Goal: Information Seeking & Learning: Learn about a topic

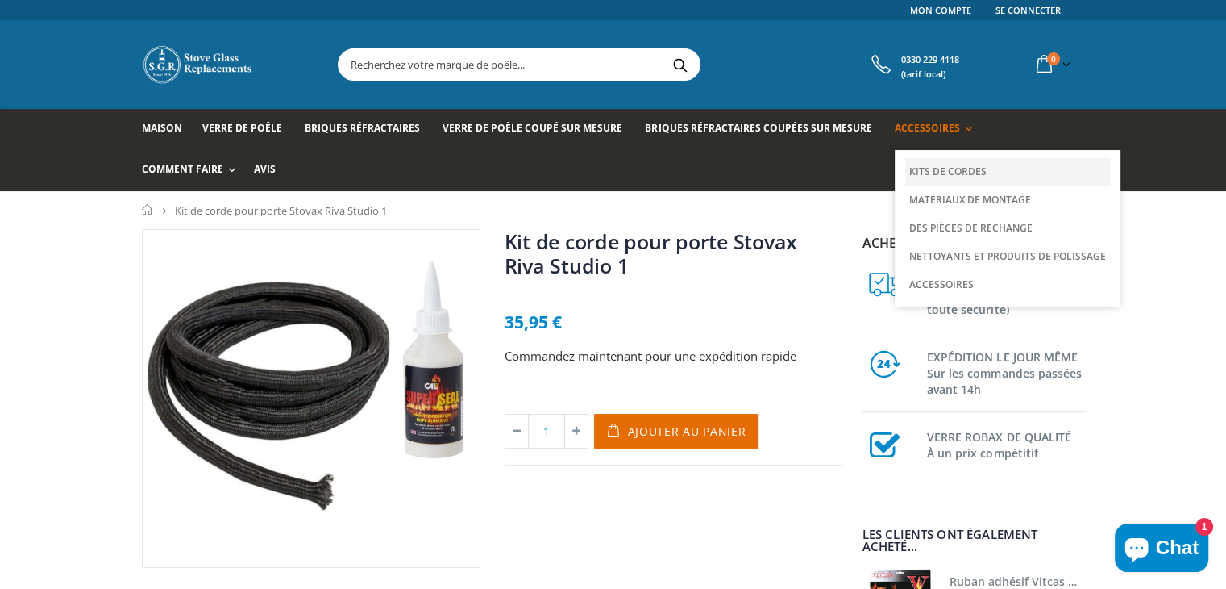
click at [935, 166] on font "Kits de cordes" at bounding box center [947, 171] width 77 height 14
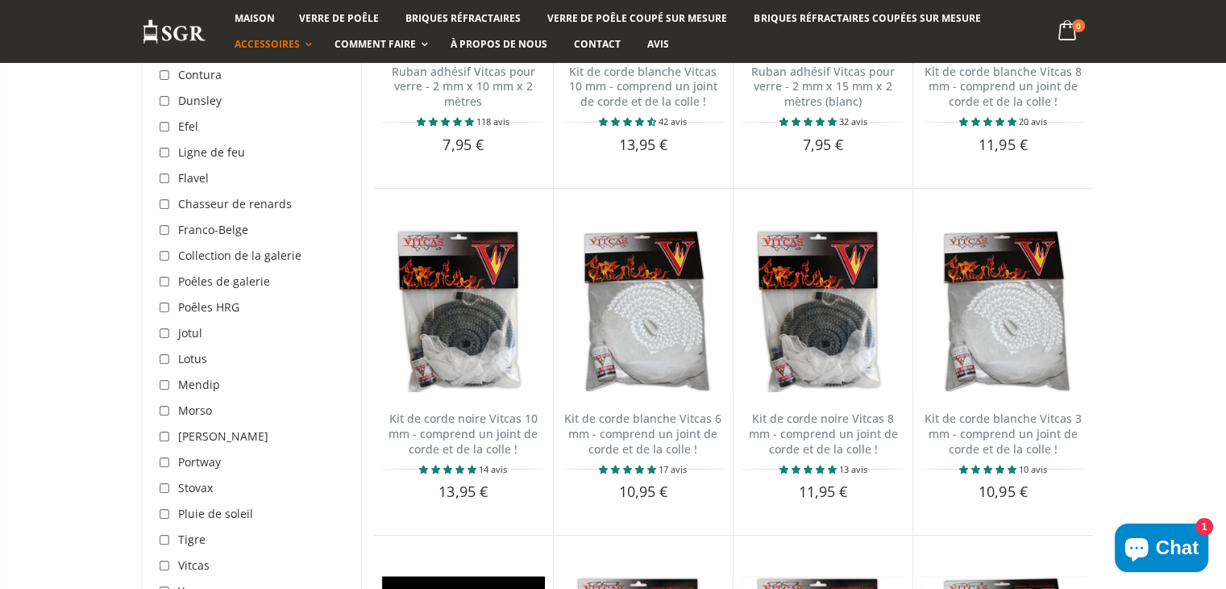
scroll to position [484, 0]
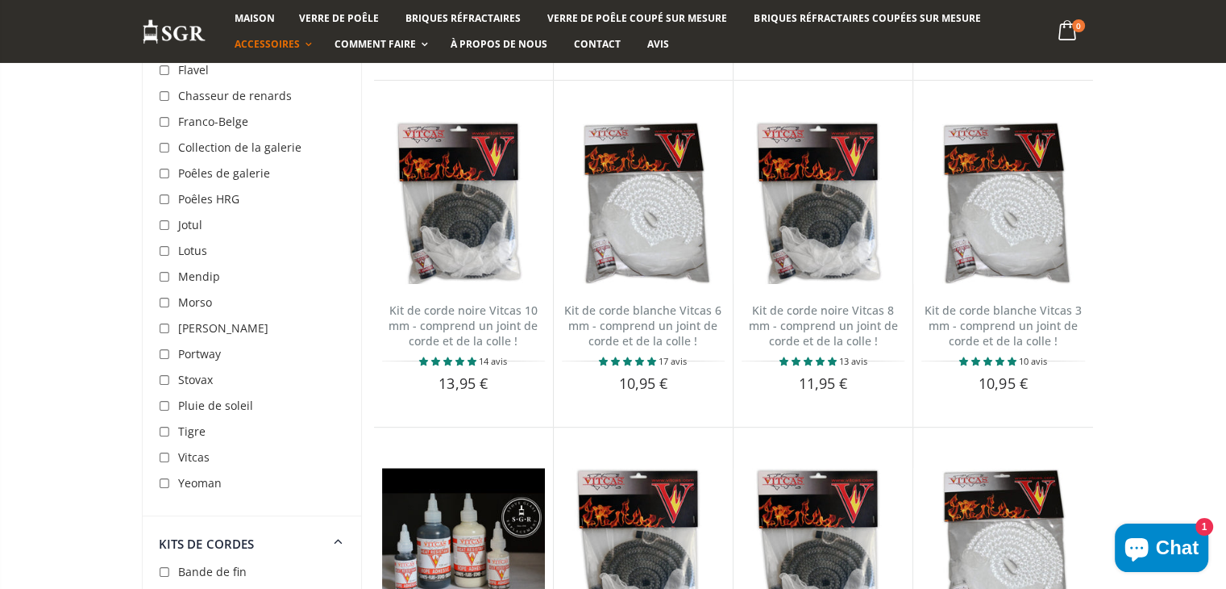
click at [190, 380] on font "Stovax" at bounding box center [195, 379] width 35 height 15
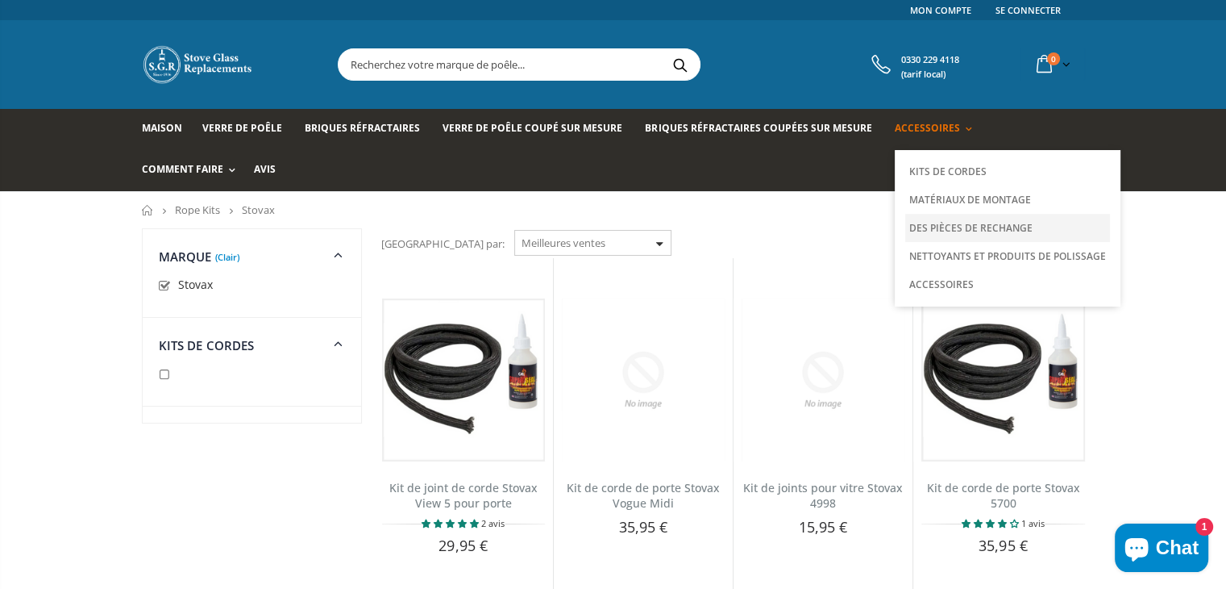
click at [950, 226] on font "Des pièces de rechange" at bounding box center [970, 228] width 123 height 14
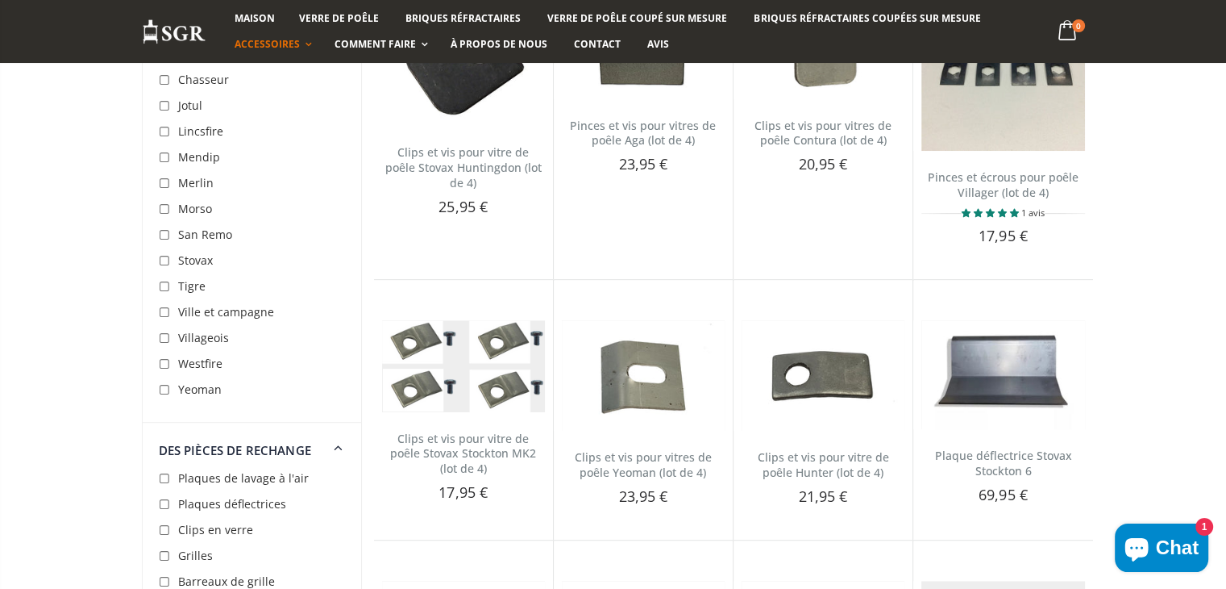
scroll to position [645, 0]
click at [166, 255] on input "checkbox" at bounding box center [167, 260] width 16 height 16
checkbox input "true"
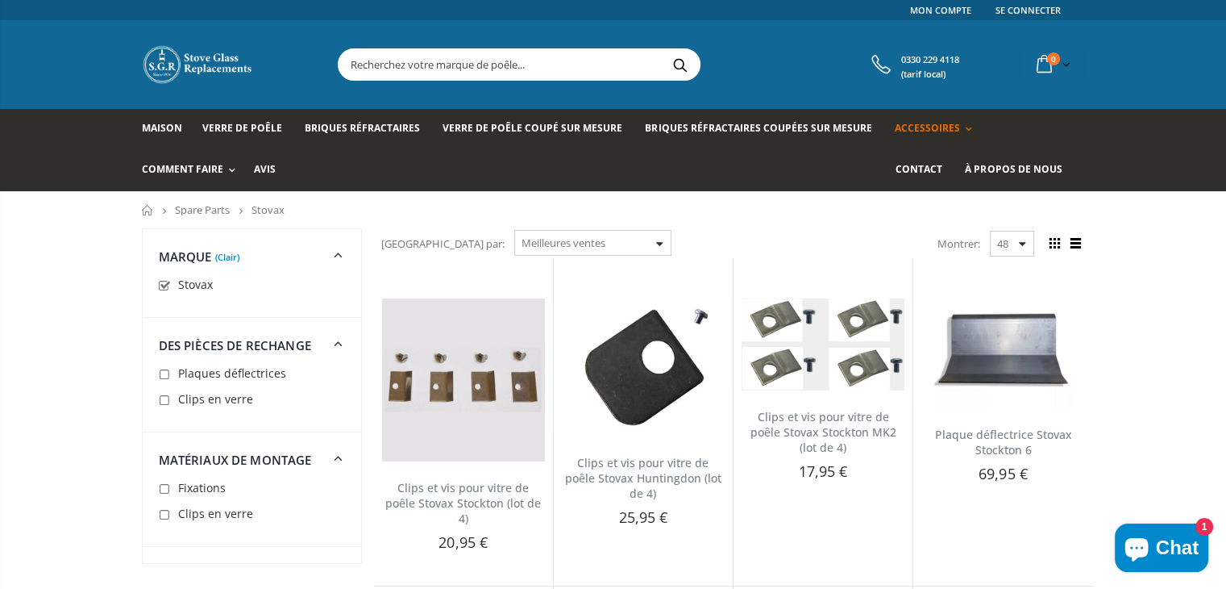
click at [510, 62] on input "text" at bounding box center [610, 64] width 542 height 31
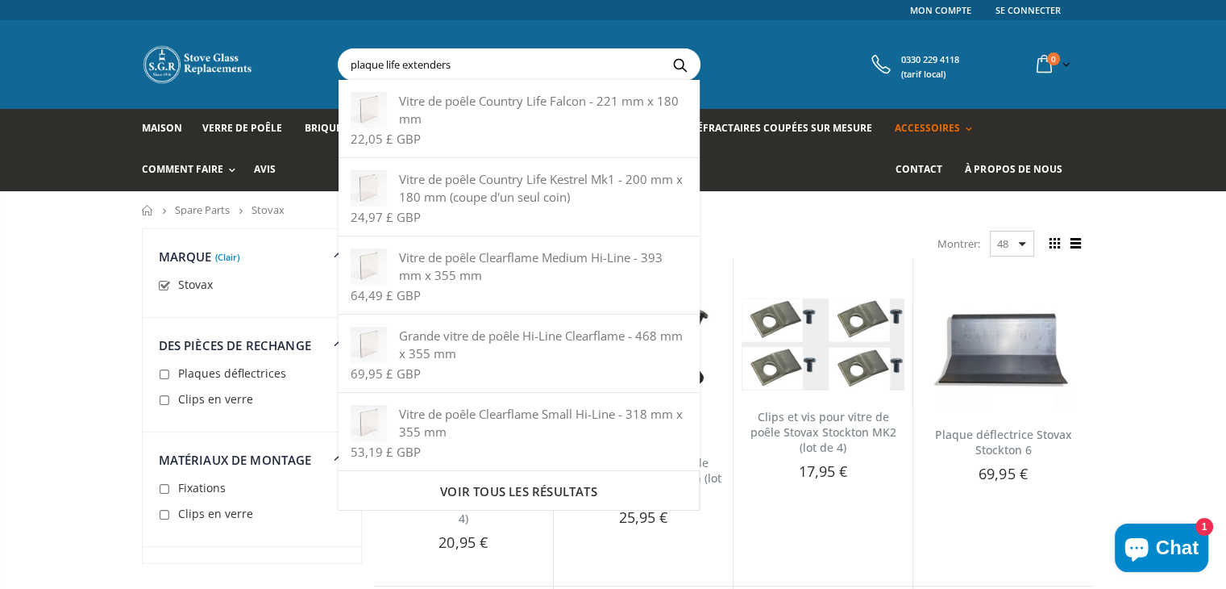
type input "plaque life extenders"
click at [662, 49] on button "Recherche" at bounding box center [680, 64] width 36 height 31
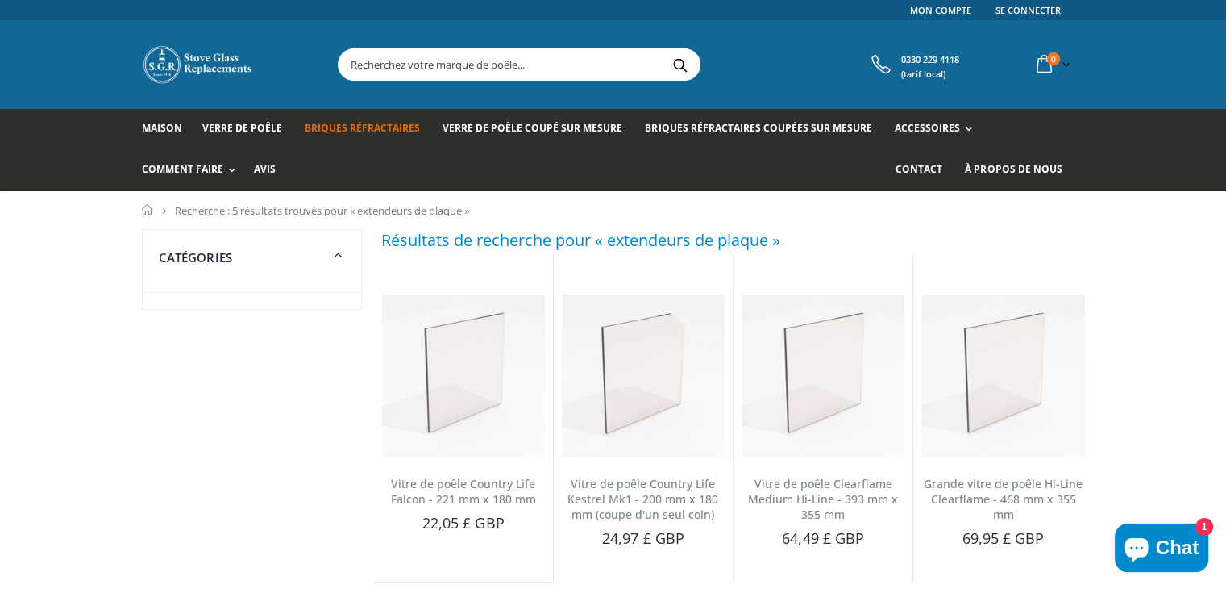
click at [352, 127] on font "Briques réfractaires" at bounding box center [362, 128] width 115 height 14
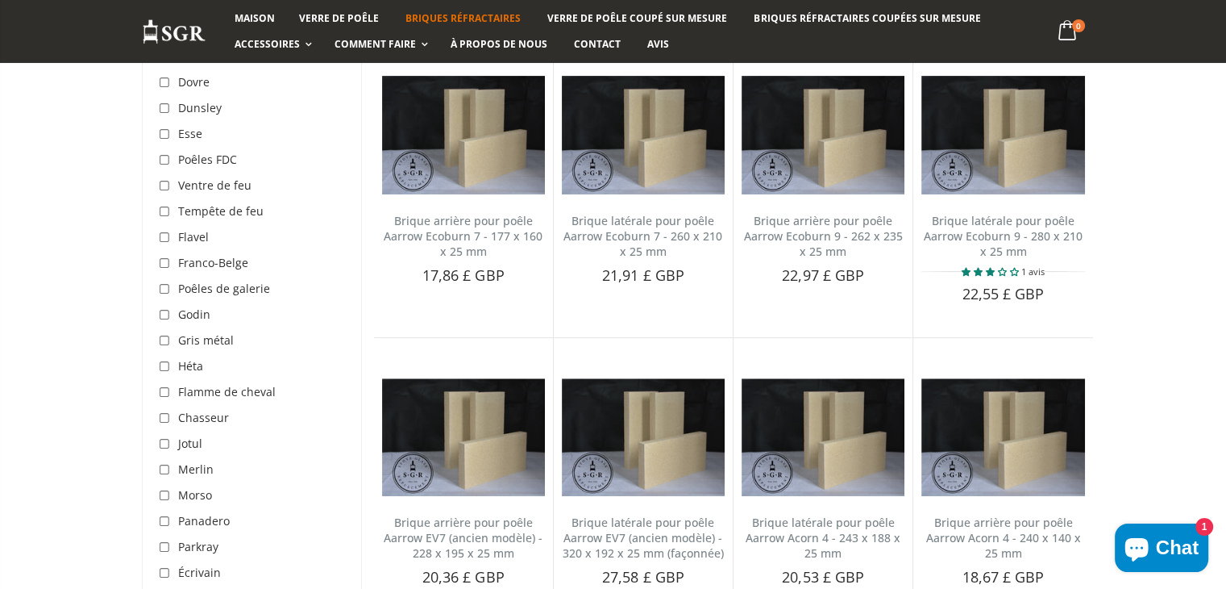
scroll to position [726, 0]
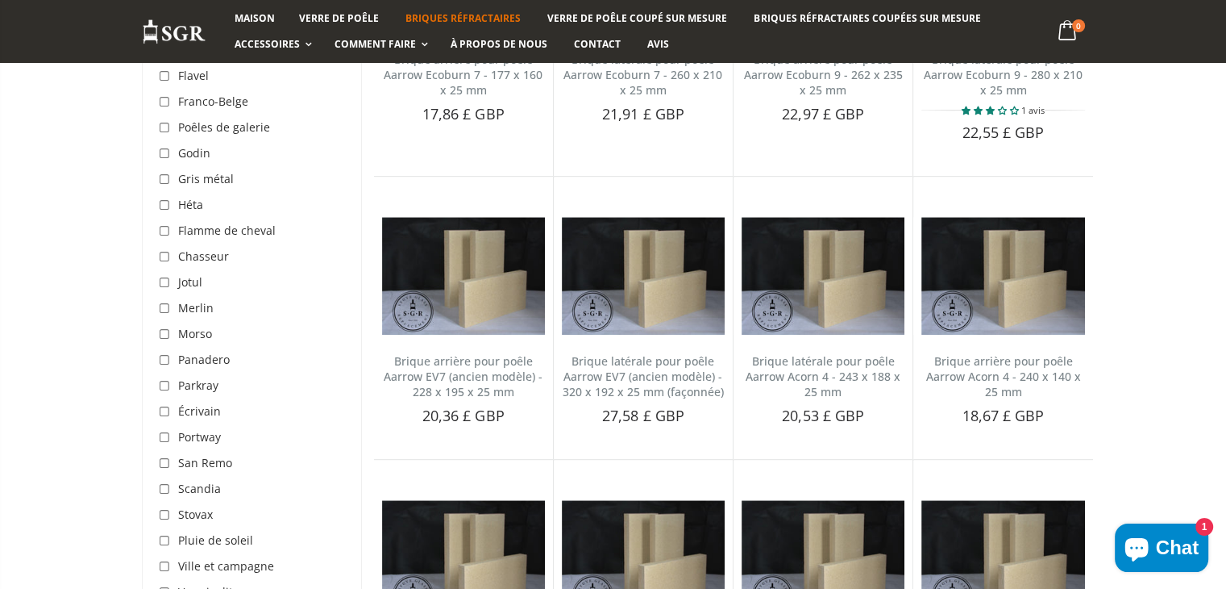
click at [171, 517] on input "checkbox" at bounding box center [167, 515] width 16 height 16
checkbox input "true"
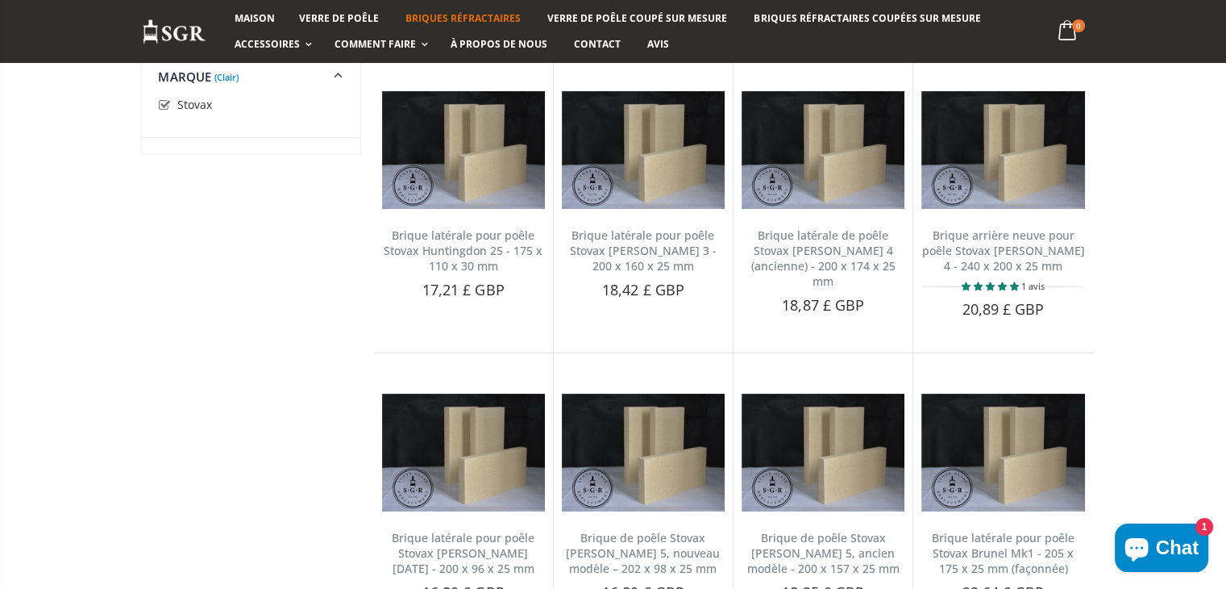
scroll to position [20, 0]
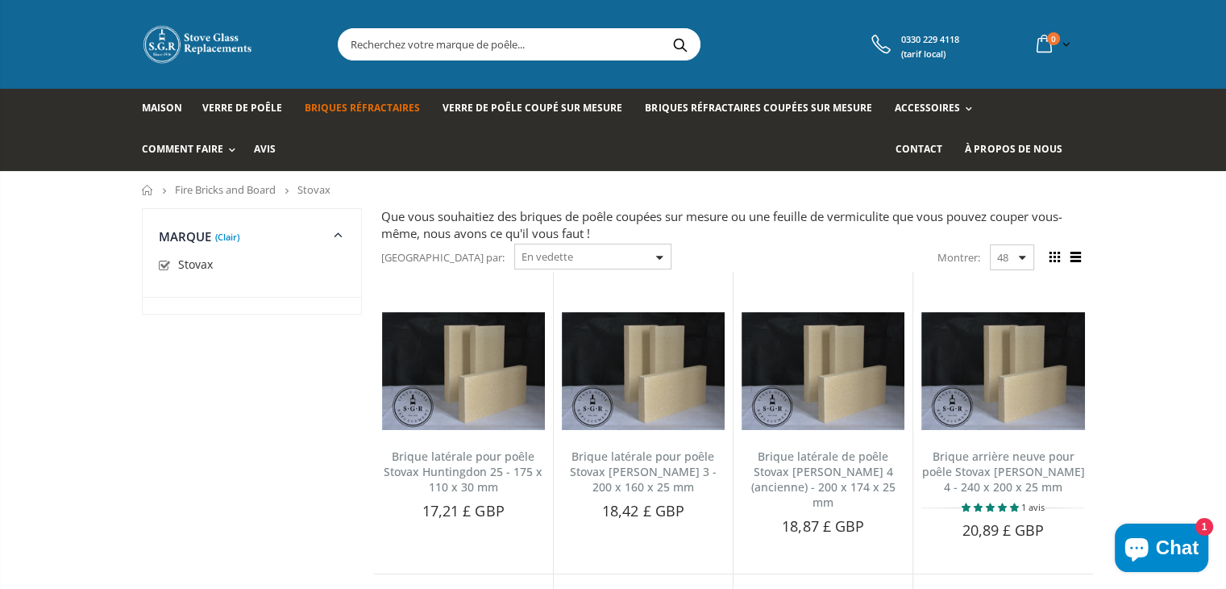
click at [590, 256] on select "En vedette Meilleures ventes Nom, AZ Nom, ZA Prix, du plus bas au plus élevé Pr…" at bounding box center [592, 256] width 157 height 26
click at [684, 250] on div "Trier par: En vedette Meilleures ventes Nom, AZ Nom, ZA Prix, du plus bas au pl…" at bounding box center [733, 257] width 704 height 30
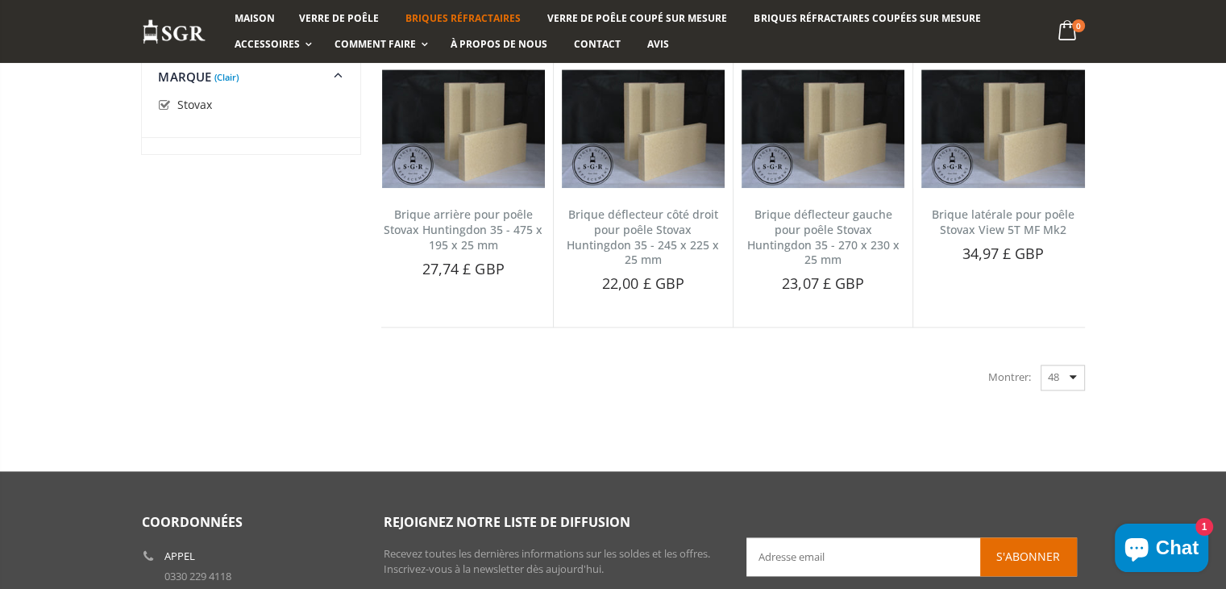
scroll to position [2036, 0]
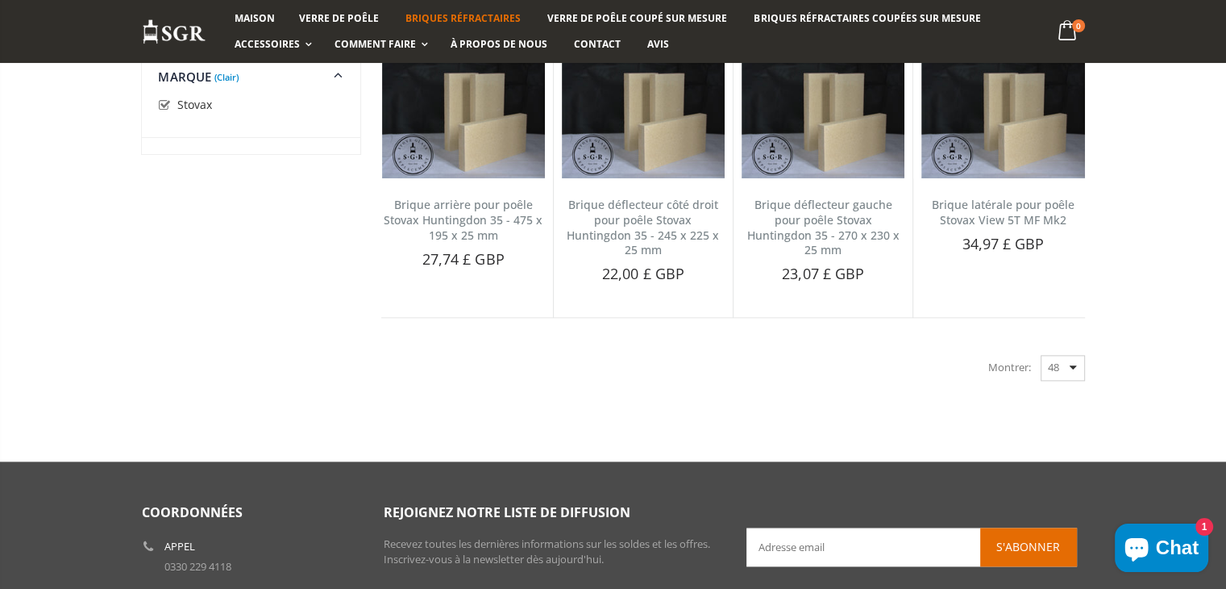
click at [1075, 369] on div "Montrer: 48 24 36 Tous" at bounding box center [1036, 367] width 97 height 26
click at [1058, 368] on select "48 24 36 Tous" at bounding box center [1063, 368] width 44 height 26
click at [1041, 355] on select "48 24 36 Tous" at bounding box center [1063, 368] width 44 height 26
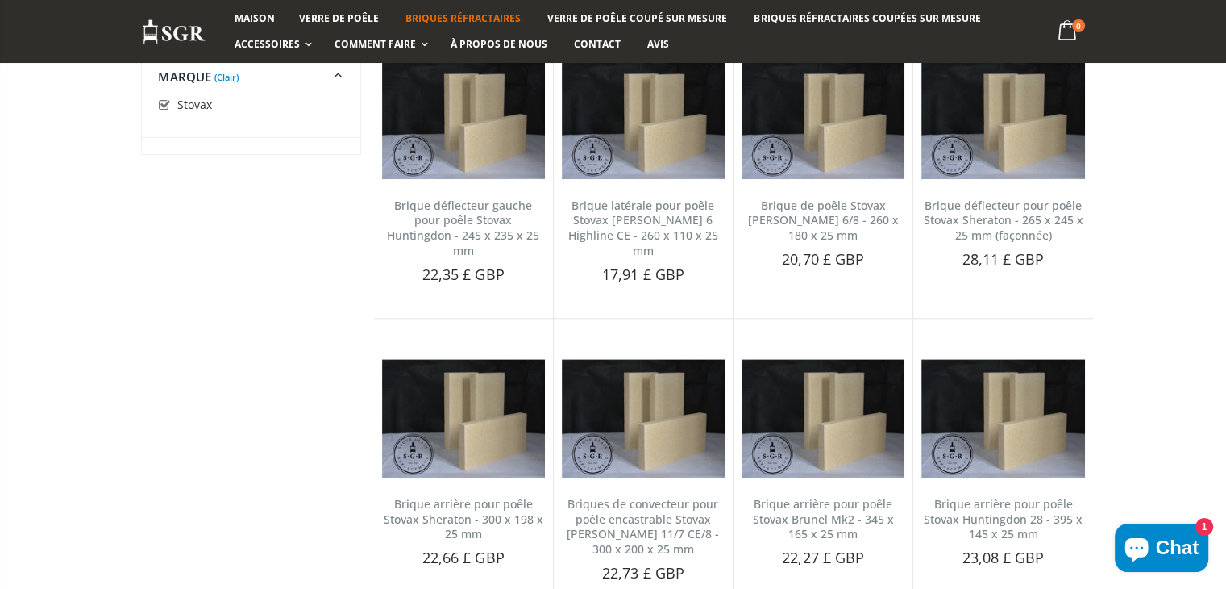
scroll to position [1391, 0]
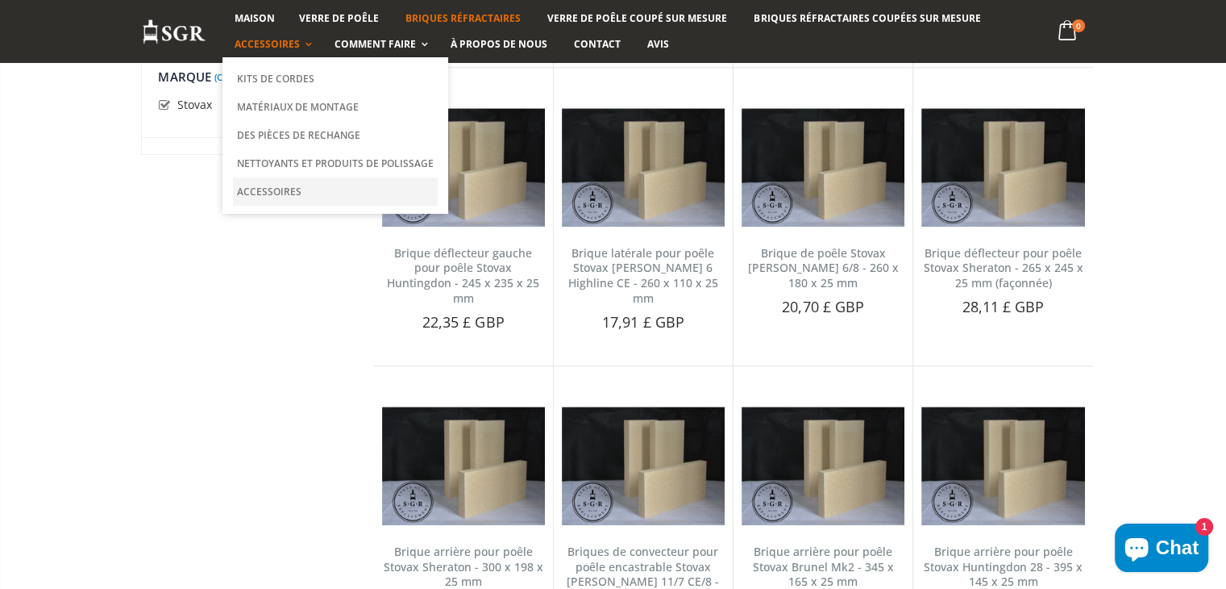
click at [271, 198] on link "Accessoires" at bounding box center [335, 191] width 205 height 28
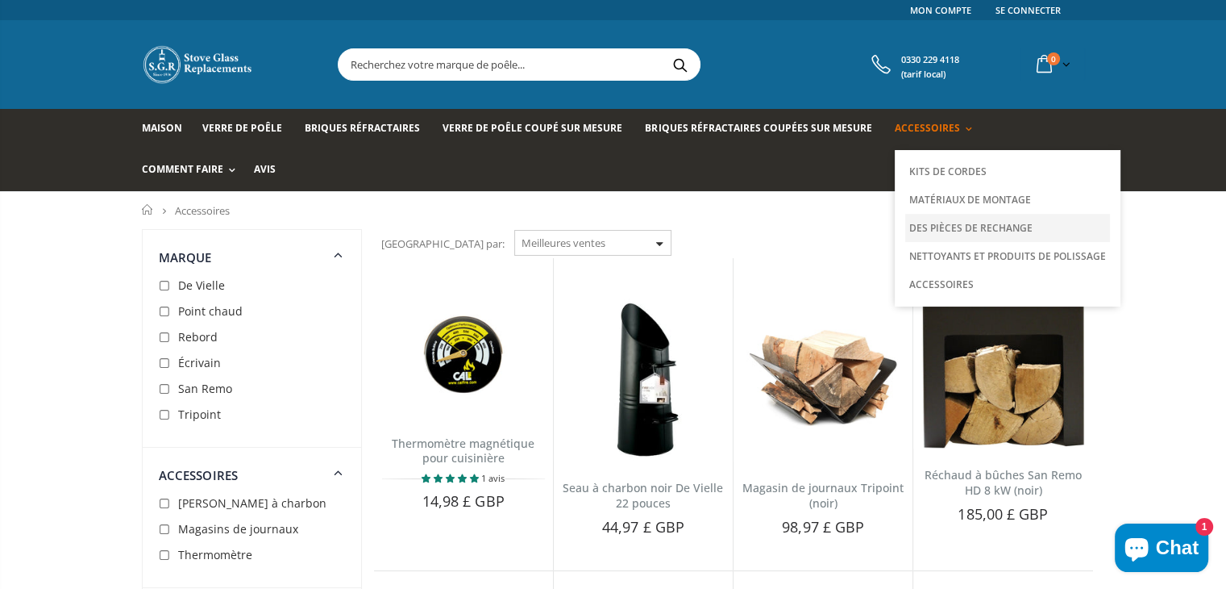
click at [987, 232] on font "Des pièces de rechange" at bounding box center [970, 228] width 123 height 14
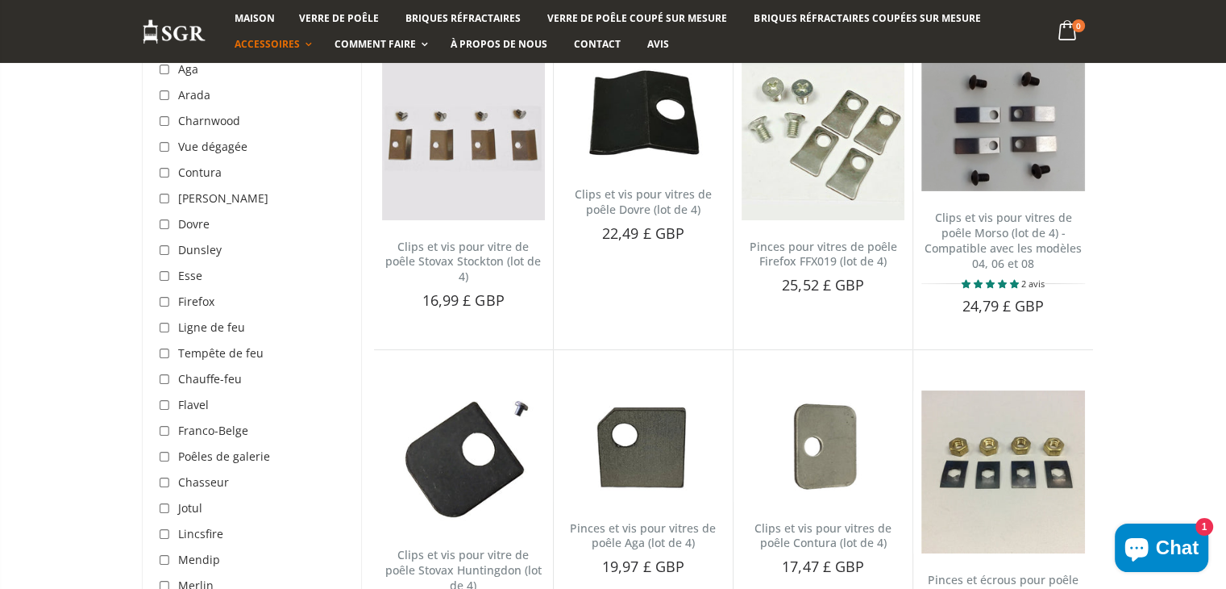
scroll to position [484, 0]
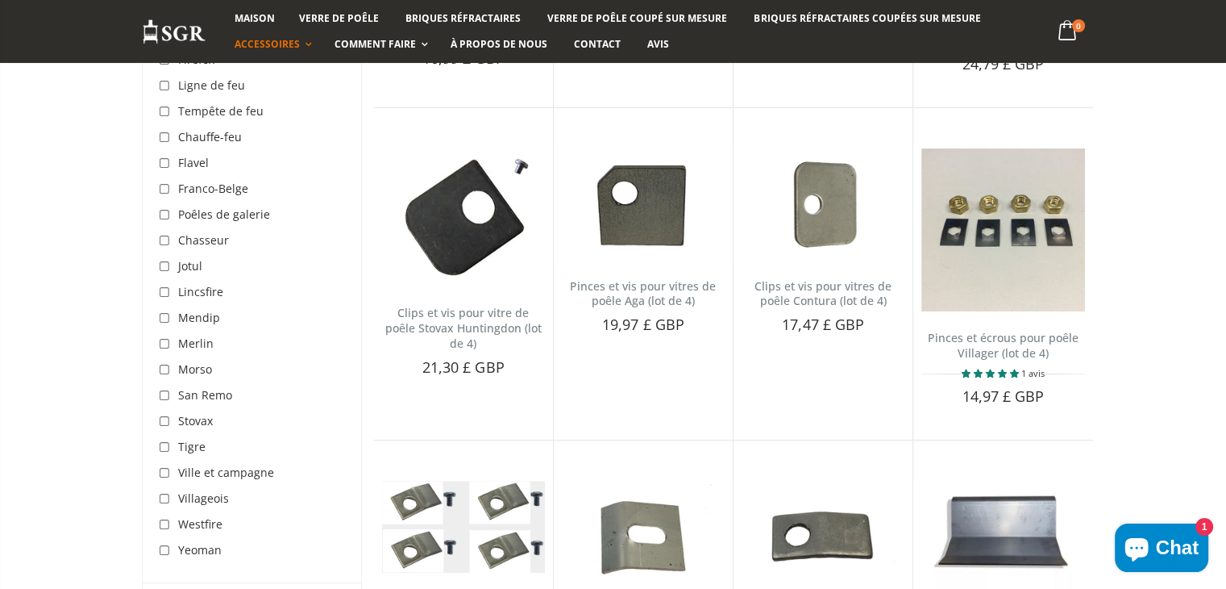
click at [168, 419] on input "checkbox" at bounding box center [167, 422] width 16 height 16
checkbox input "true"
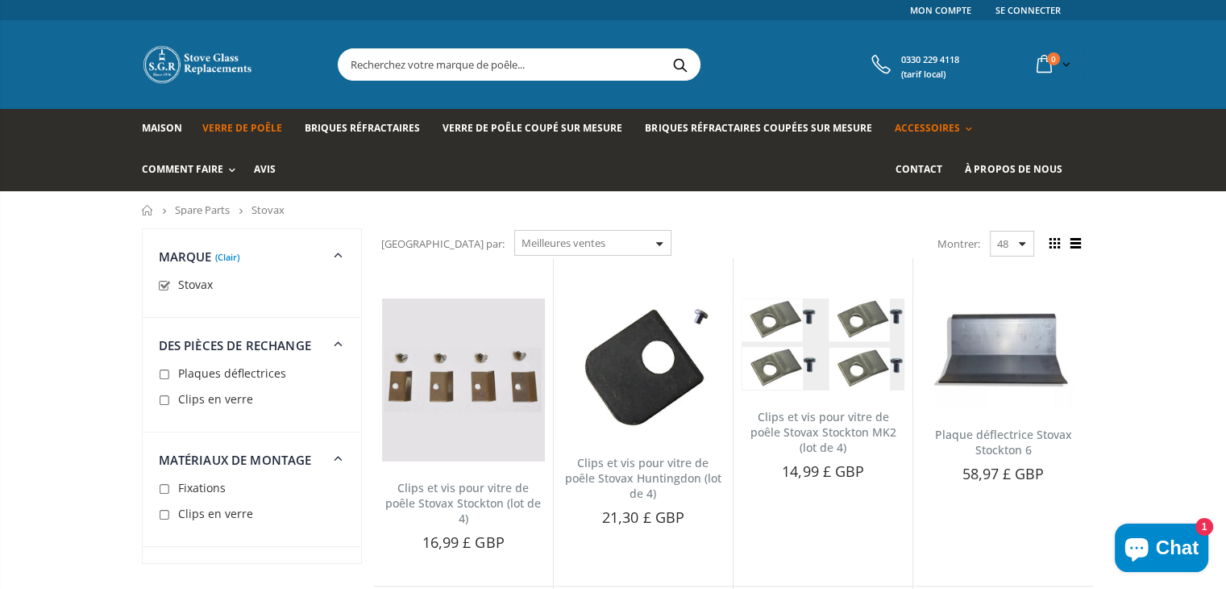
click at [215, 126] on font "Verre de poêle" at bounding box center [242, 128] width 80 height 14
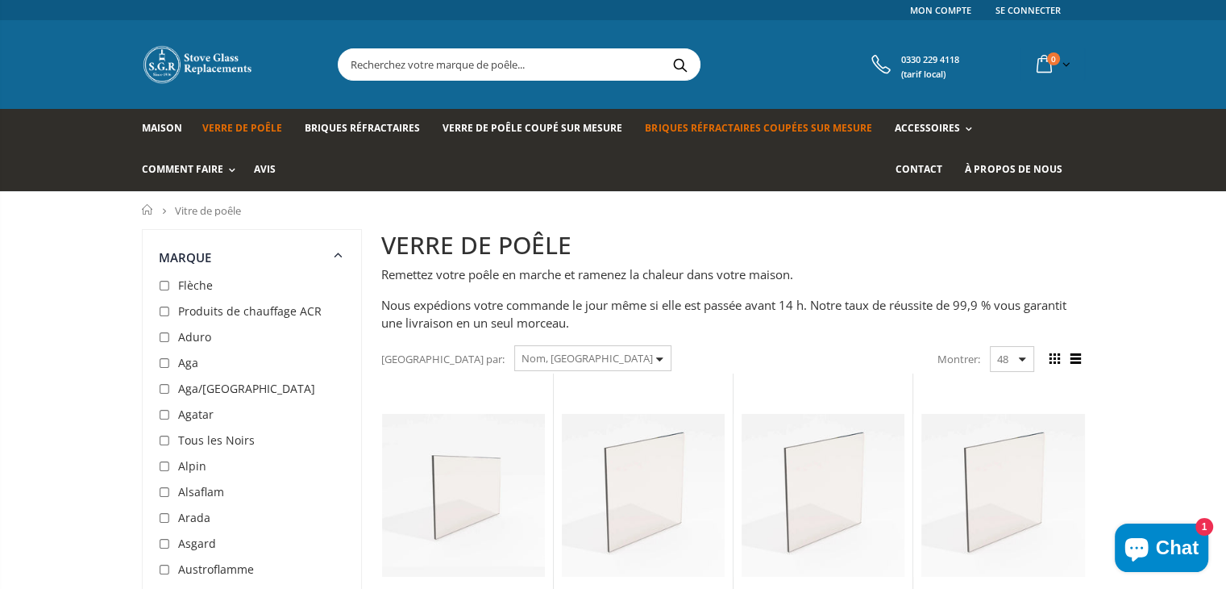
click at [719, 129] on font "Briques réfractaires coupées sur mesure" at bounding box center [758, 128] width 227 height 14
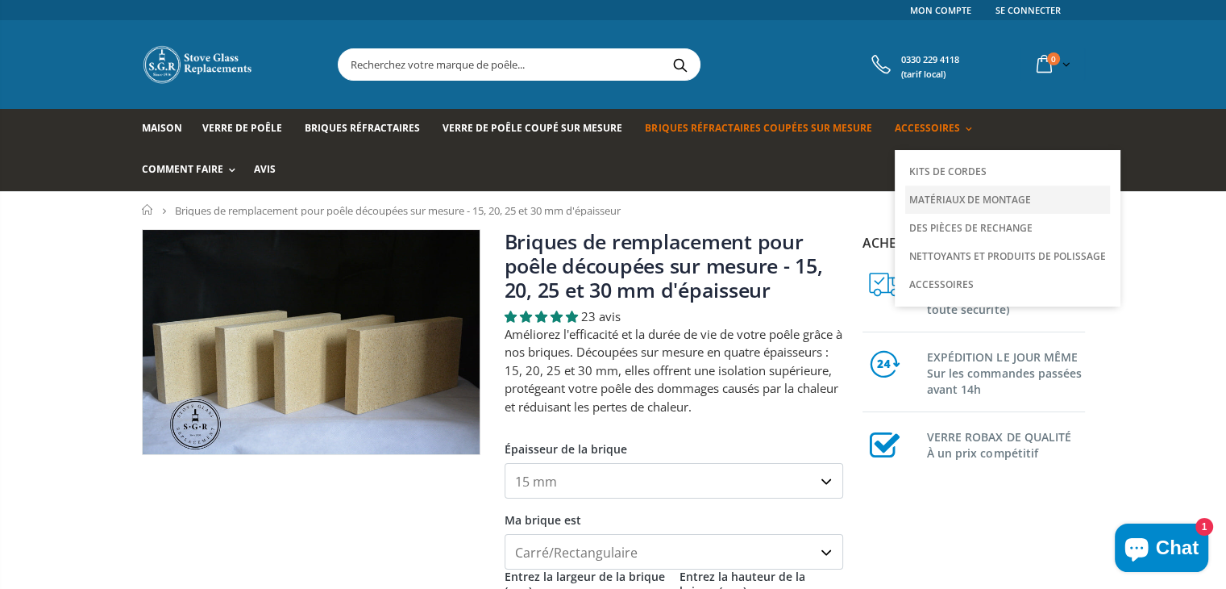
click at [926, 198] on font "Matériaux de montage" at bounding box center [970, 200] width 122 height 14
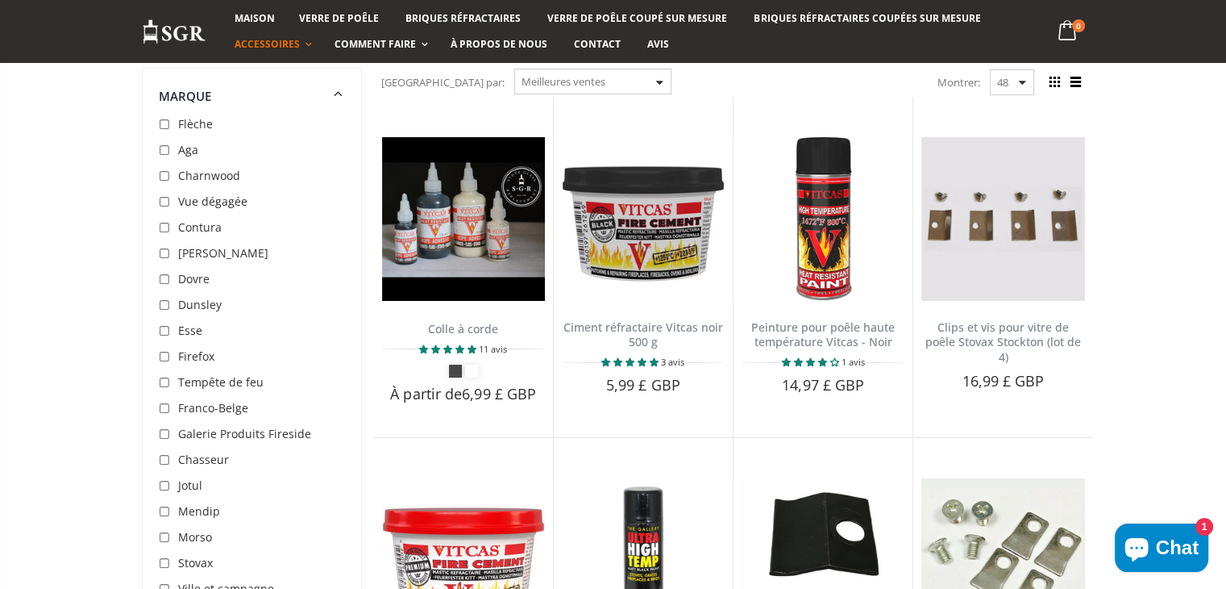
scroll to position [322, 0]
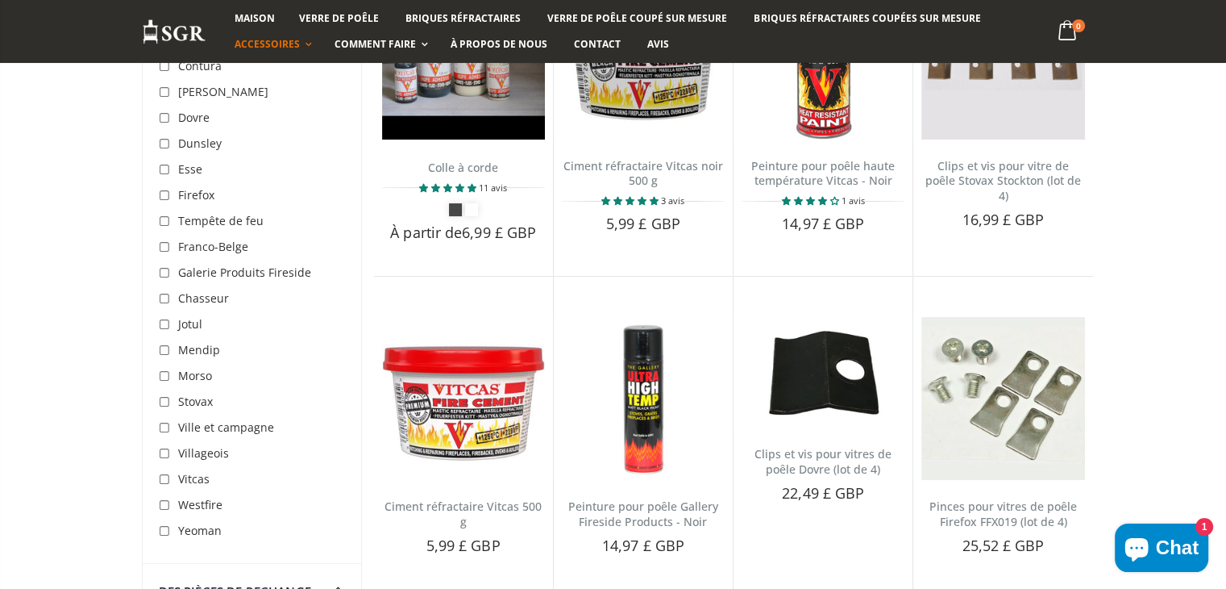
click at [164, 404] on input "checkbox" at bounding box center [167, 402] width 16 height 16
checkbox input "true"
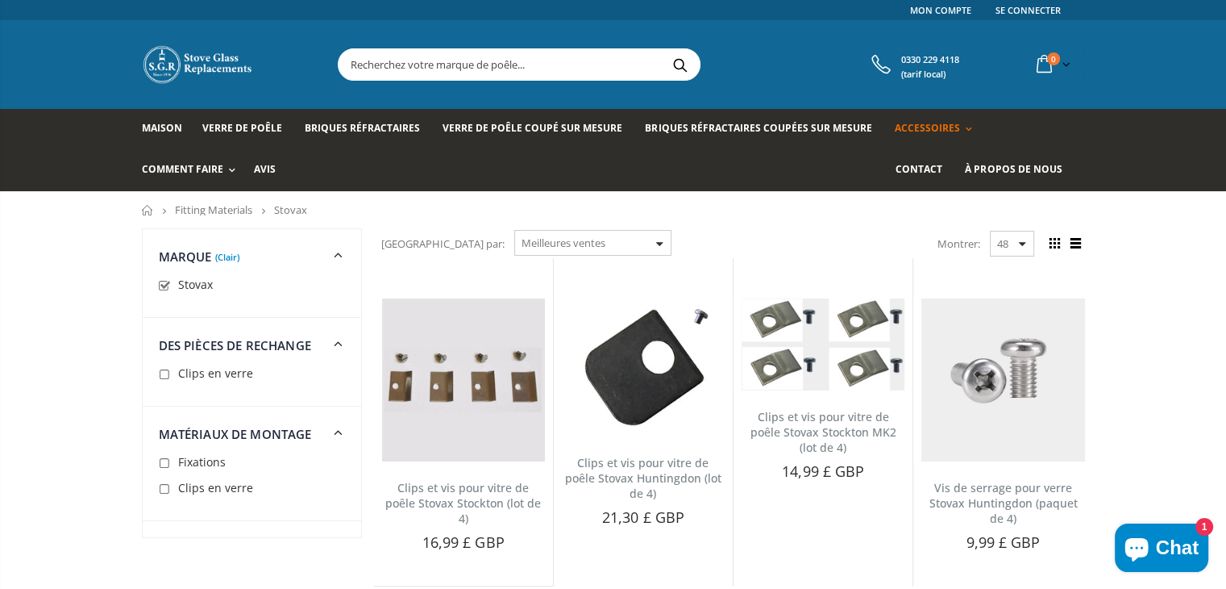
scroll to position [322, 0]
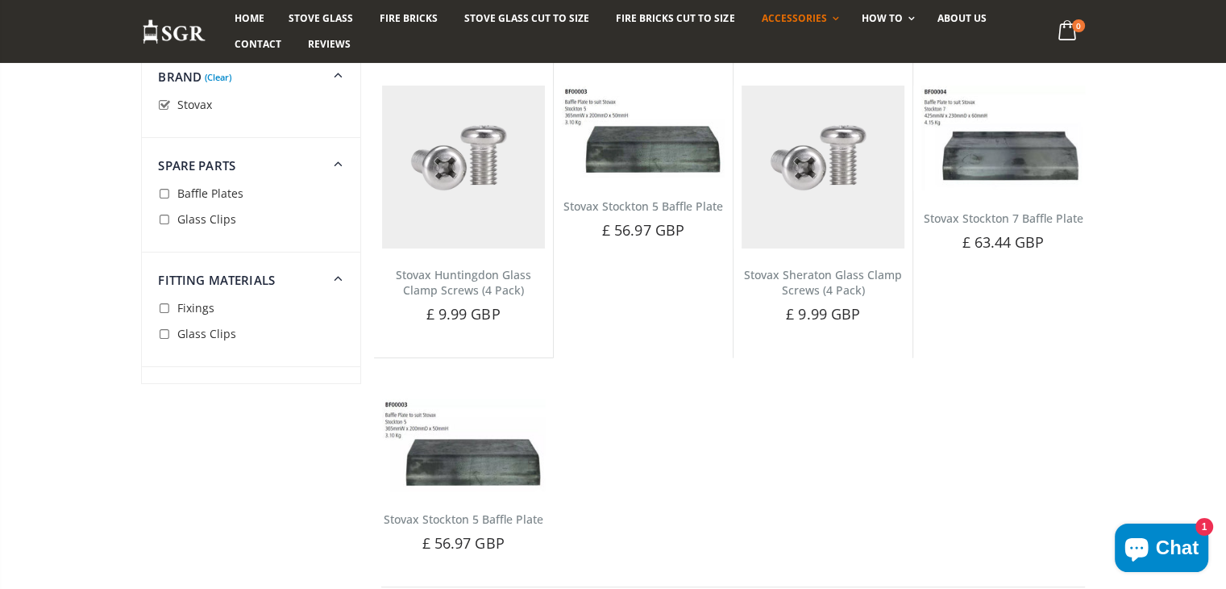
scroll to position [485, 0]
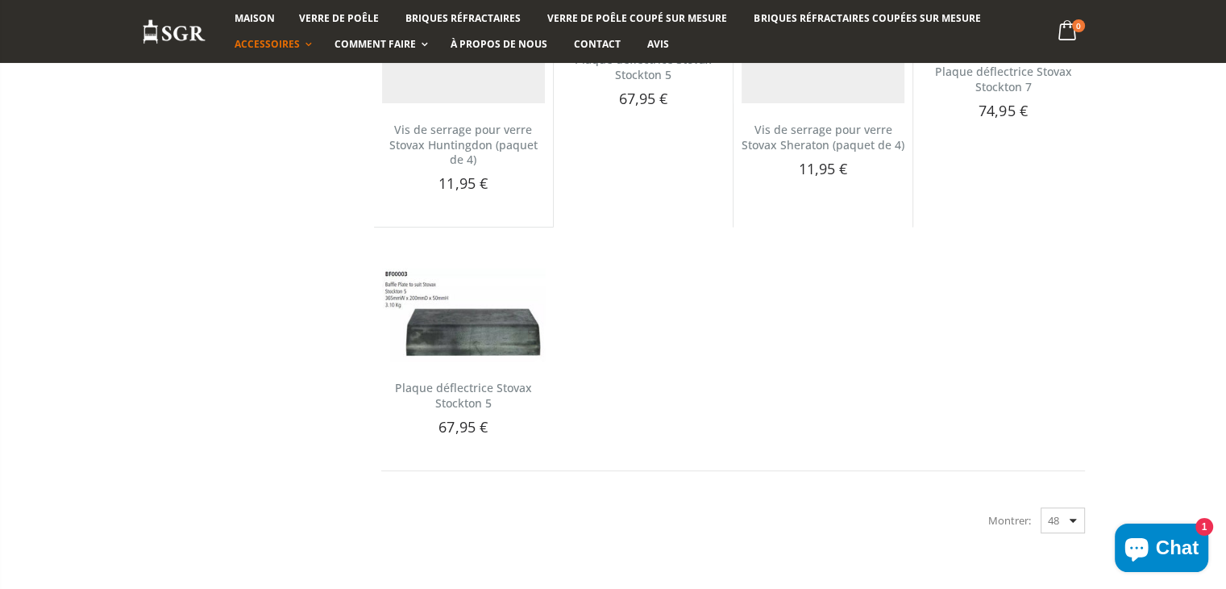
scroll to position [645, 0]
